Goal: Task Accomplishment & Management: Complete application form

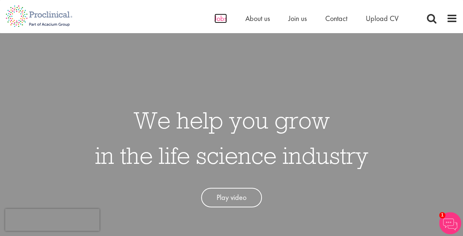
click at [218, 15] on span "Jobs" at bounding box center [220, 19] width 13 height 10
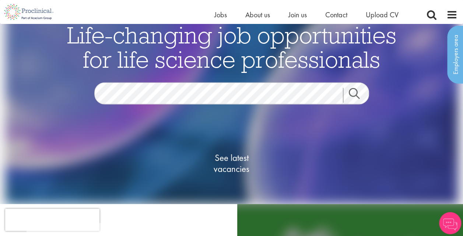
scroll to position [20, 0]
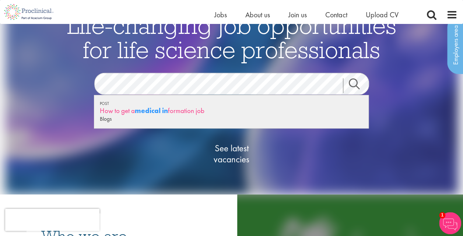
click at [197, 109] on div "How to get a medical in formation job" at bounding box center [231, 110] width 263 height 9
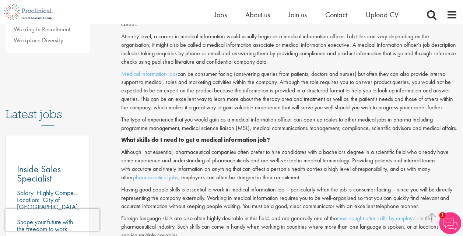
scroll to position [272, 0]
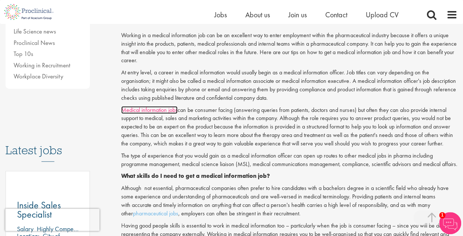
click at [147, 110] on link "Medical information jobs" at bounding box center [149, 110] width 56 height 8
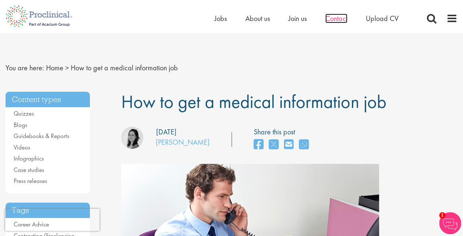
click at [337, 21] on span "Contact" at bounding box center [336, 19] width 22 height 10
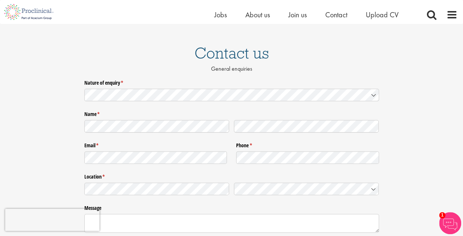
scroll to position [41, 0]
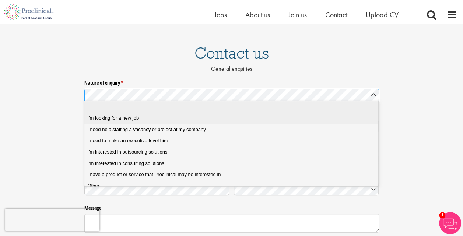
click at [161, 121] on job "I'm looking for a new job" at bounding box center [233, 118] width 299 height 11
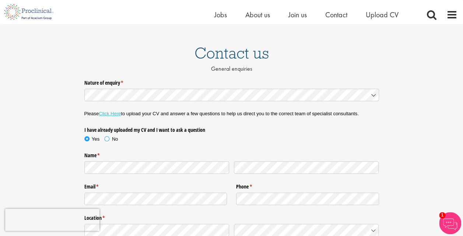
click at [108, 141] on label "No" at bounding box center [111, 139] width 14 height 7
click at [88, 142] on label "Yes" at bounding box center [94, 139] width 20 height 7
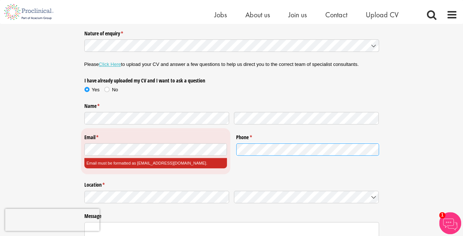
scroll to position [95, 0]
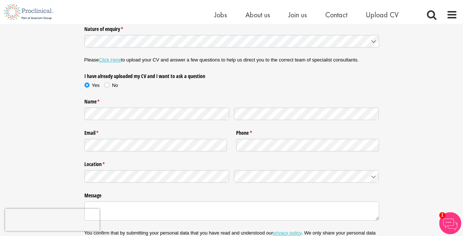
click at [172, 183] on fieldset "Location * (required)" at bounding box center [231, 171] width 294 height 27
click at [76, 184] on div "Nature of enquiry * (required) Please Click Here to upload your CV and answer a…" at bounding box center [231, 146] width 463 height 247
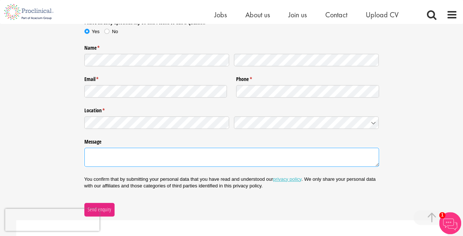
click at [107, 161] on textarea "Message" at bounding box center [231, 157] width 294 height 19
click at [131, 155] on textarea "Dear whom it concers," at bounding box center [231, 157] width 294 height 19
click at [133, 159] on textarea "Dear whom it concerns," at bounding box center [231, 157] width 294 height 19
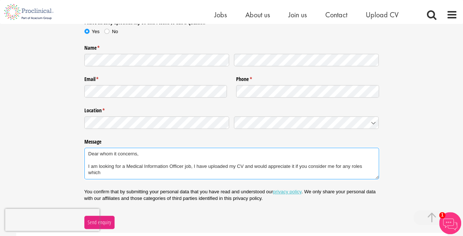
click at [352, 166] on textarea "Dear whom it concerns, I am looking for a Medical Information Officer job, I ha…" at bounding box center [231, 164] width 294 height 32
click at [138, 173] on textarea "Dear whom it concerns, I am looking for a Medical Information Officer job, I ha…" at bounding box center [231, 164] width 294 height 32
click at [156, 173] on textarea "Dear whom it concerns, I am looking for a Medical Information Officer job, I ha…" at bounding box center [231, 164] width 294 height 32
click at [308, 167] on textarea "Dear whom it concerns, I am looking for a Medical Information Officer job, I ha…" at bounding box center [231, 164] width 294 height 32
click at [153, 172] on textarea "Dear whom it concerns, I am looking for a Medical Information Officer job, I ha…" at bounding box center [231, 164] width 294 height 32
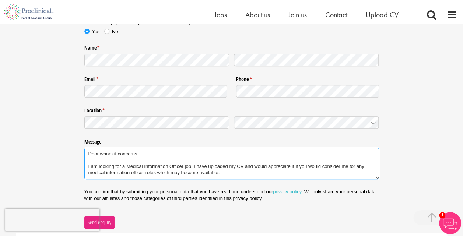
click at [228, 172] on textarea "Dear whom it concerns, I am looking for a Medical Information Officer job, I ha…" at bounding box center [231, 164] width 294 height 32
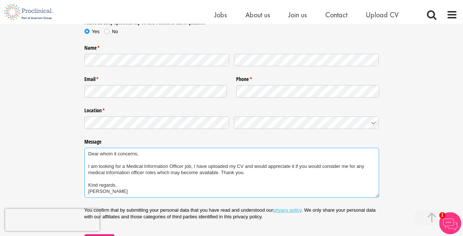
drag, startPoint x: 88, startPoint y: 154, endPoint x: 129, endPoint y: 209, distance: 68.2
click at [129, 209] on div "Nature of enquiry * (required) Please Click Here to upload your CV and answer a…" at bounding box center [231, 108] width 294 height 278
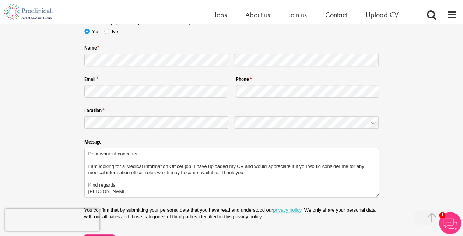
type textarea "Dear whom it concerns, I am looking for a Medical Information Officer job, I ha…"
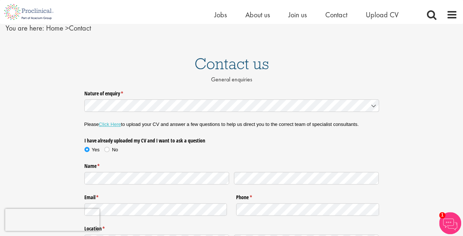
scroll to position [42, 0]
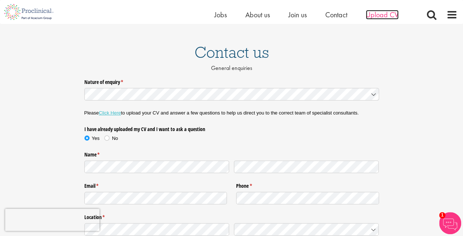
click at [389, 15] on span "Upload CV" at bounding box center [382, 15] width 33 height 10
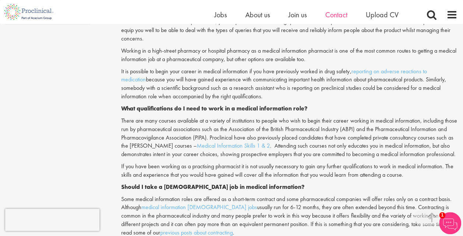
scroll to position [553, 0]
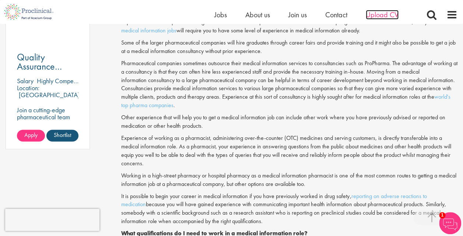
click at [370, 15] on span "Upload CV" at bounding box center [382, 15] width 33 height 10
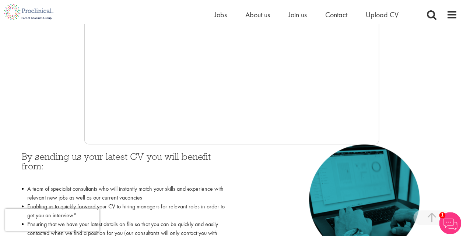
scroll to position [228, 0]
